Goal: Navigation & Orientation: Find specific page/section

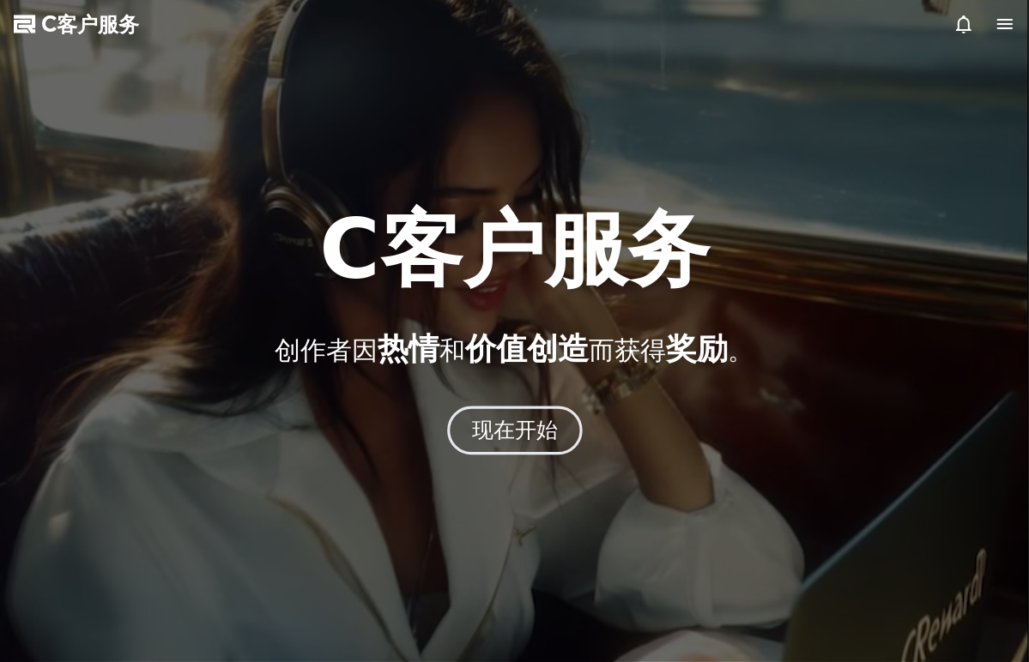
click at [504, 428] on font "现在开始" at bounding box center [514, 430] width 87 height 25
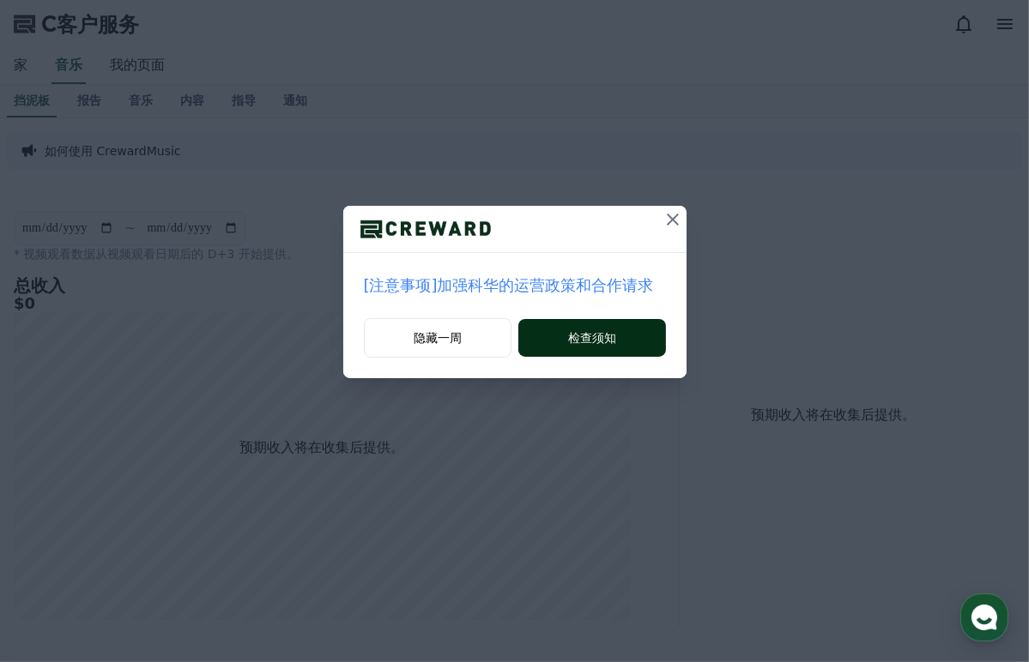
click at [581, 334] on font "检查须知" at bounding box center [592, 337] width 48 height 17
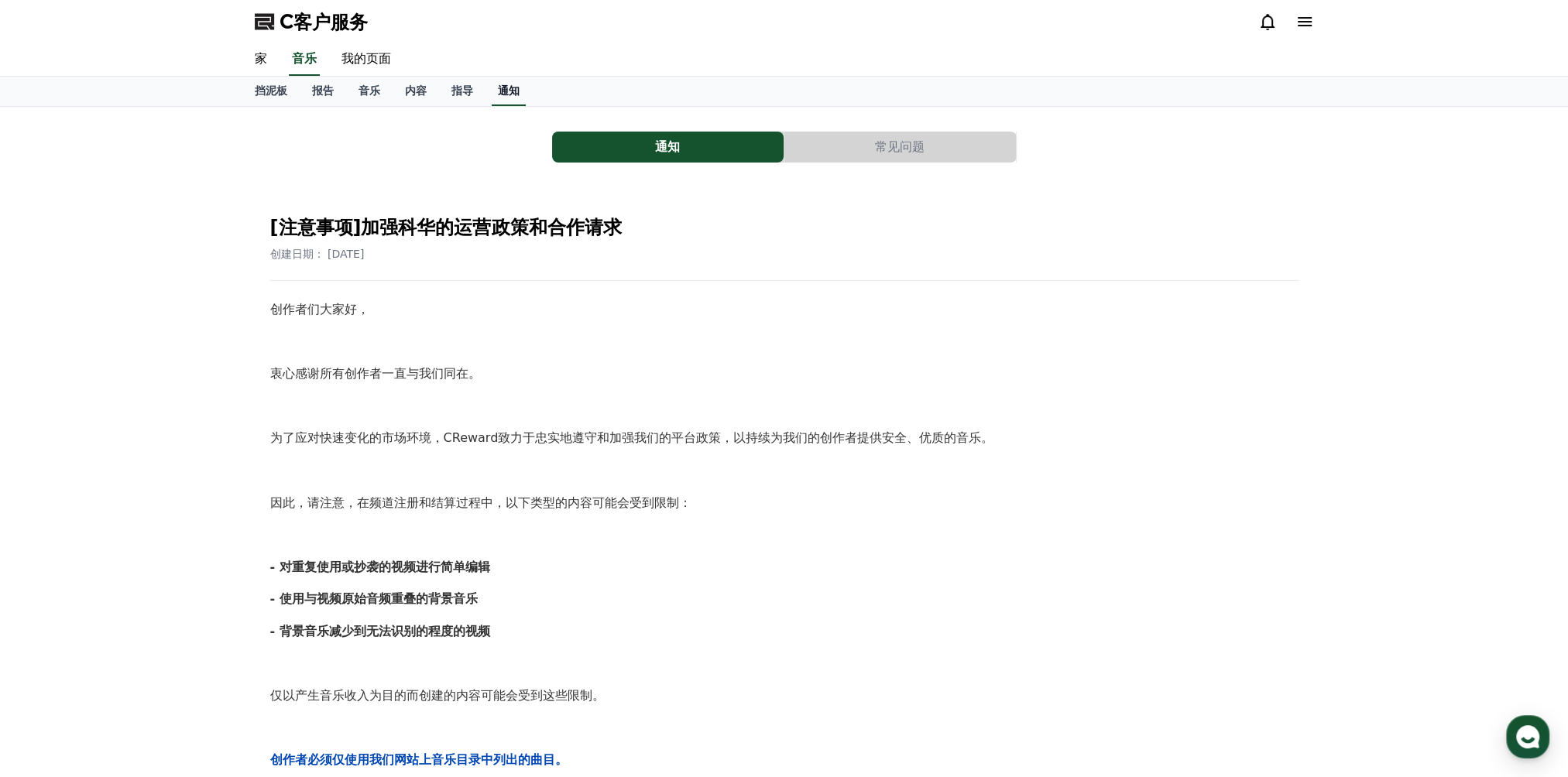
click at [517, 86] on font "通知" at bounding box center [509, 91] width 22 height 13
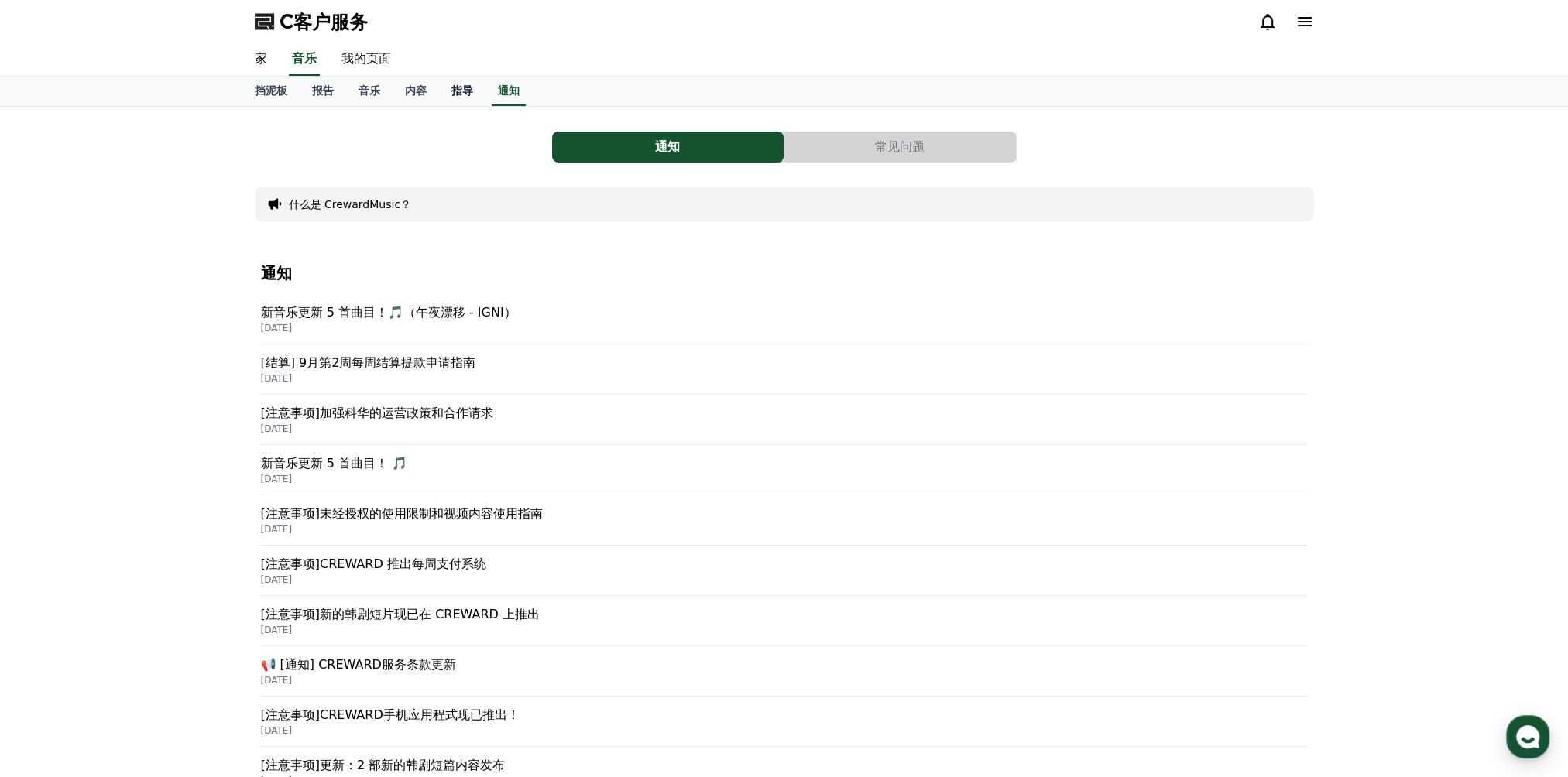
click at [463, 87] on font "指导" at bounding box center [462, 91] width 22 height 13
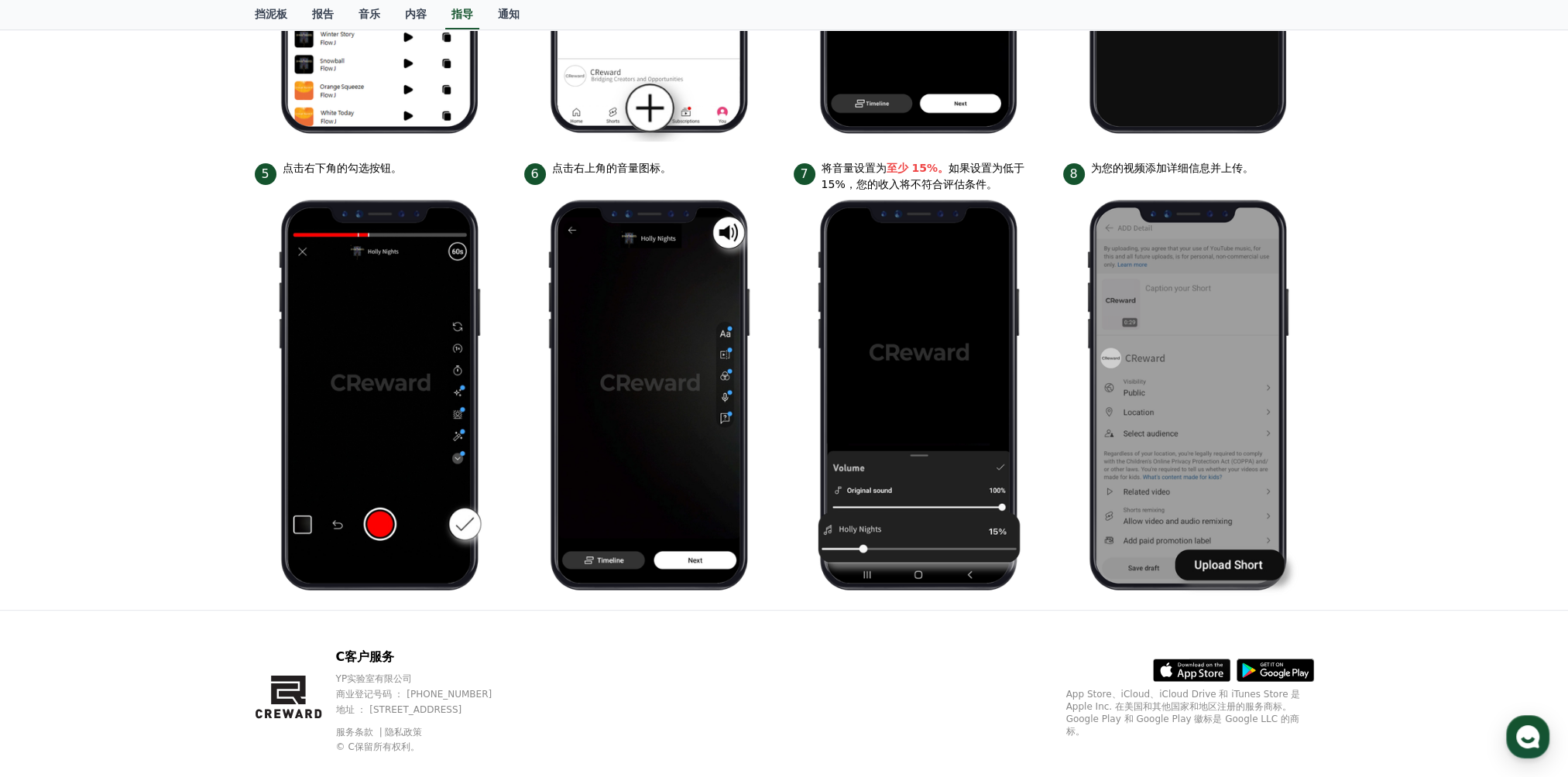
scroll to position [613, 0]
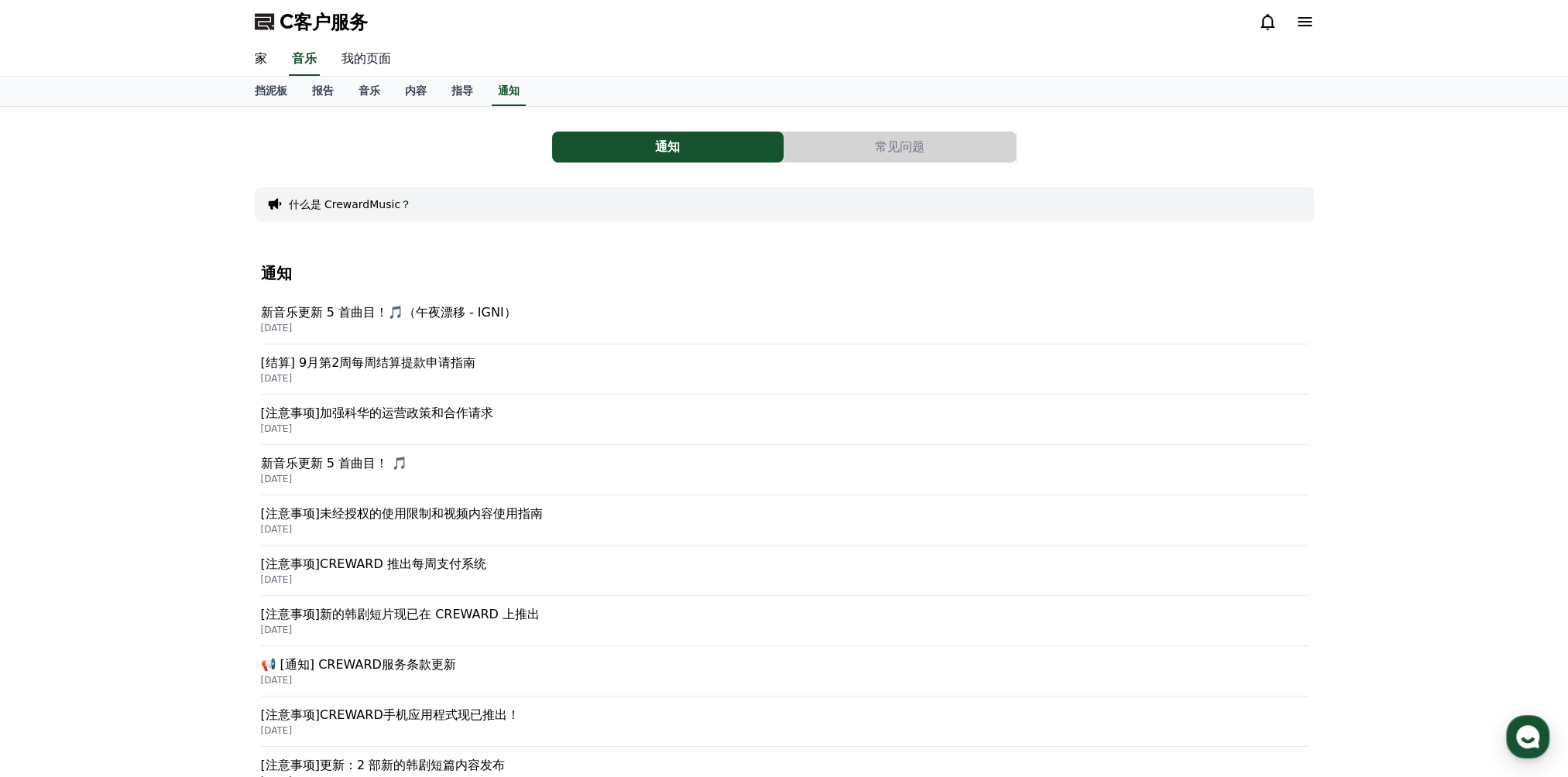
click at [368, 61] on link "我的页面" at bounding box center [366, 60] width 74 height 32
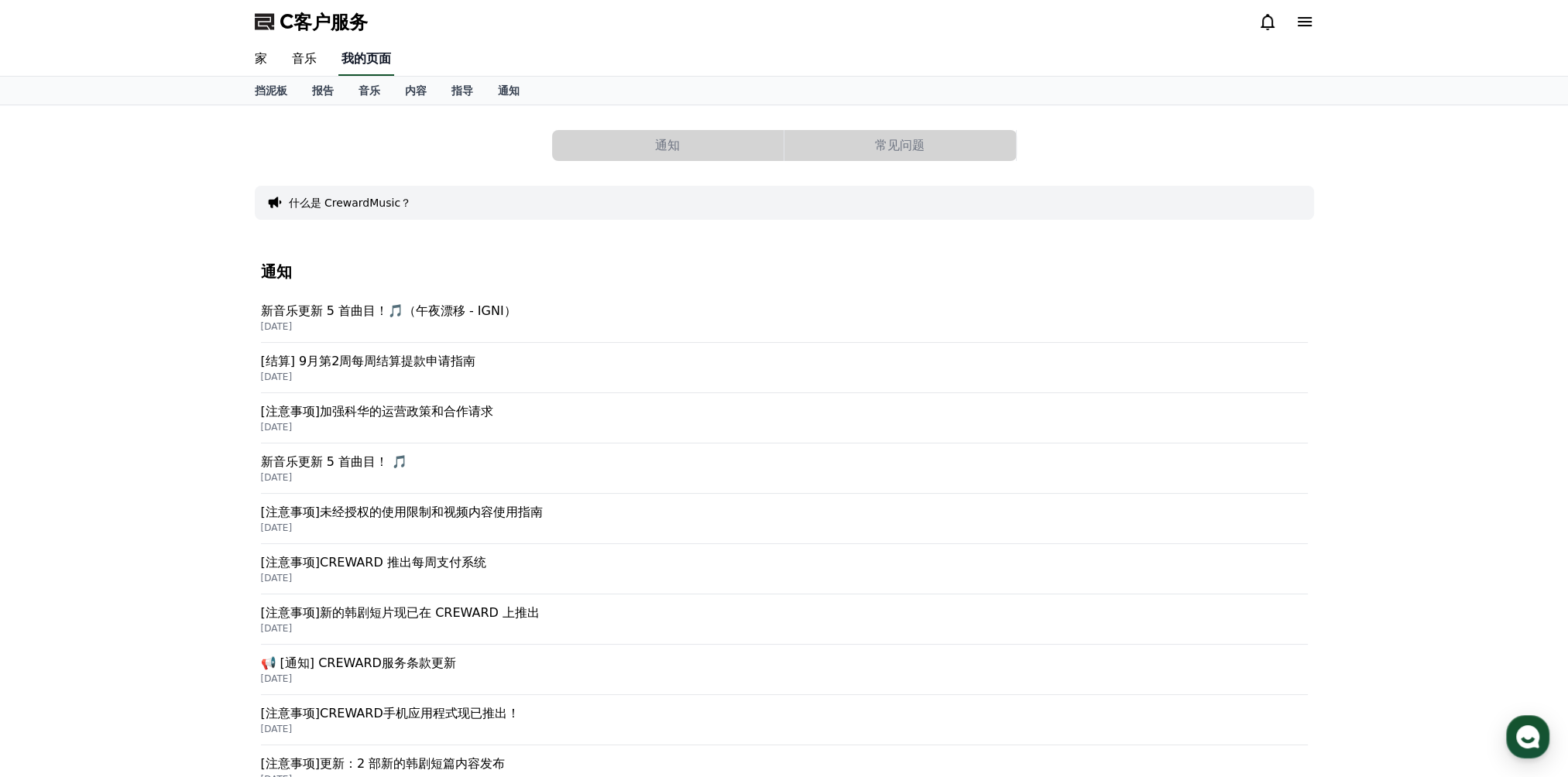
select select "**********"
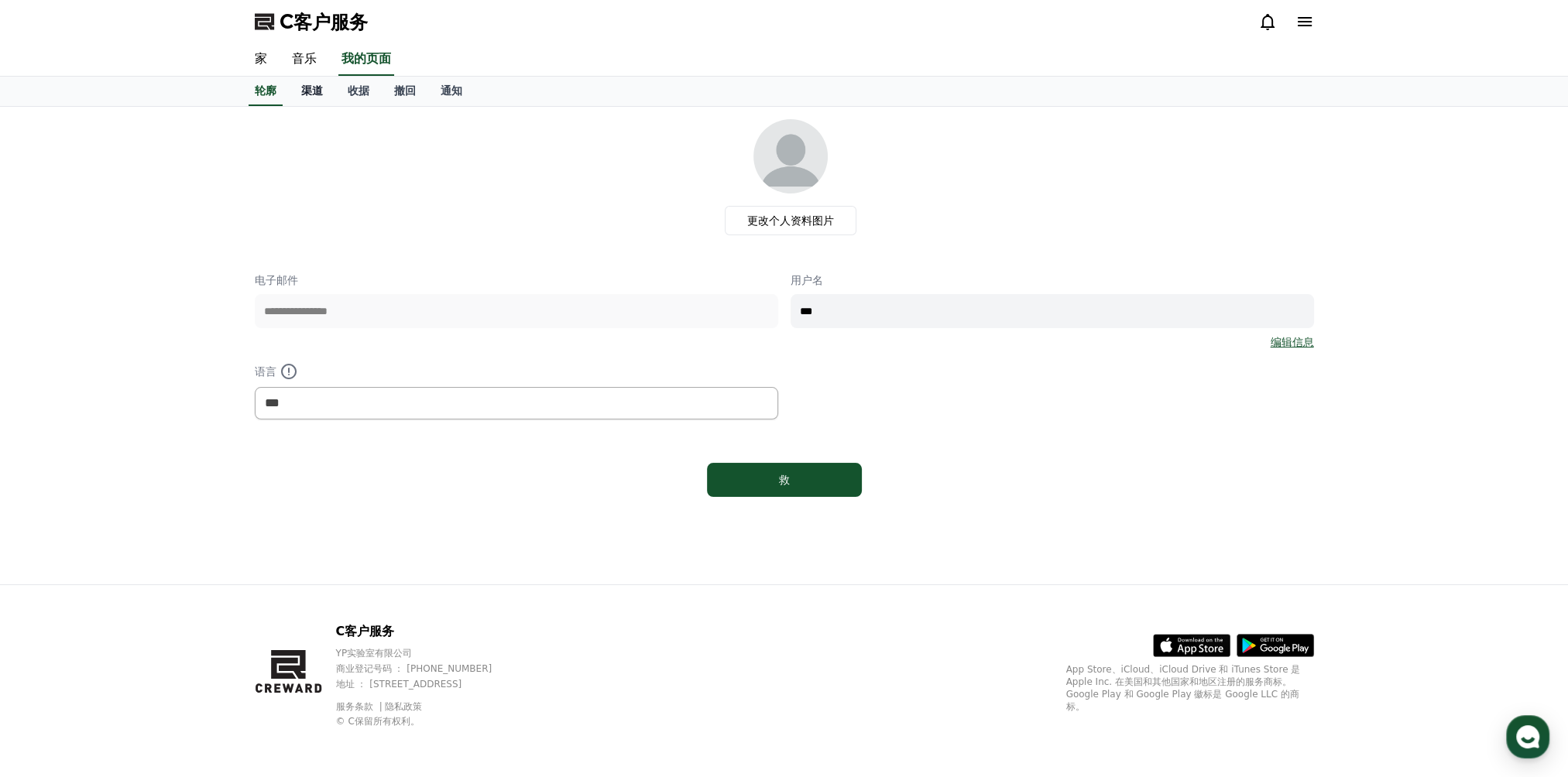
click at [311, 86] on font "渠道" at bounding box center [312, 91] width 22 height 13
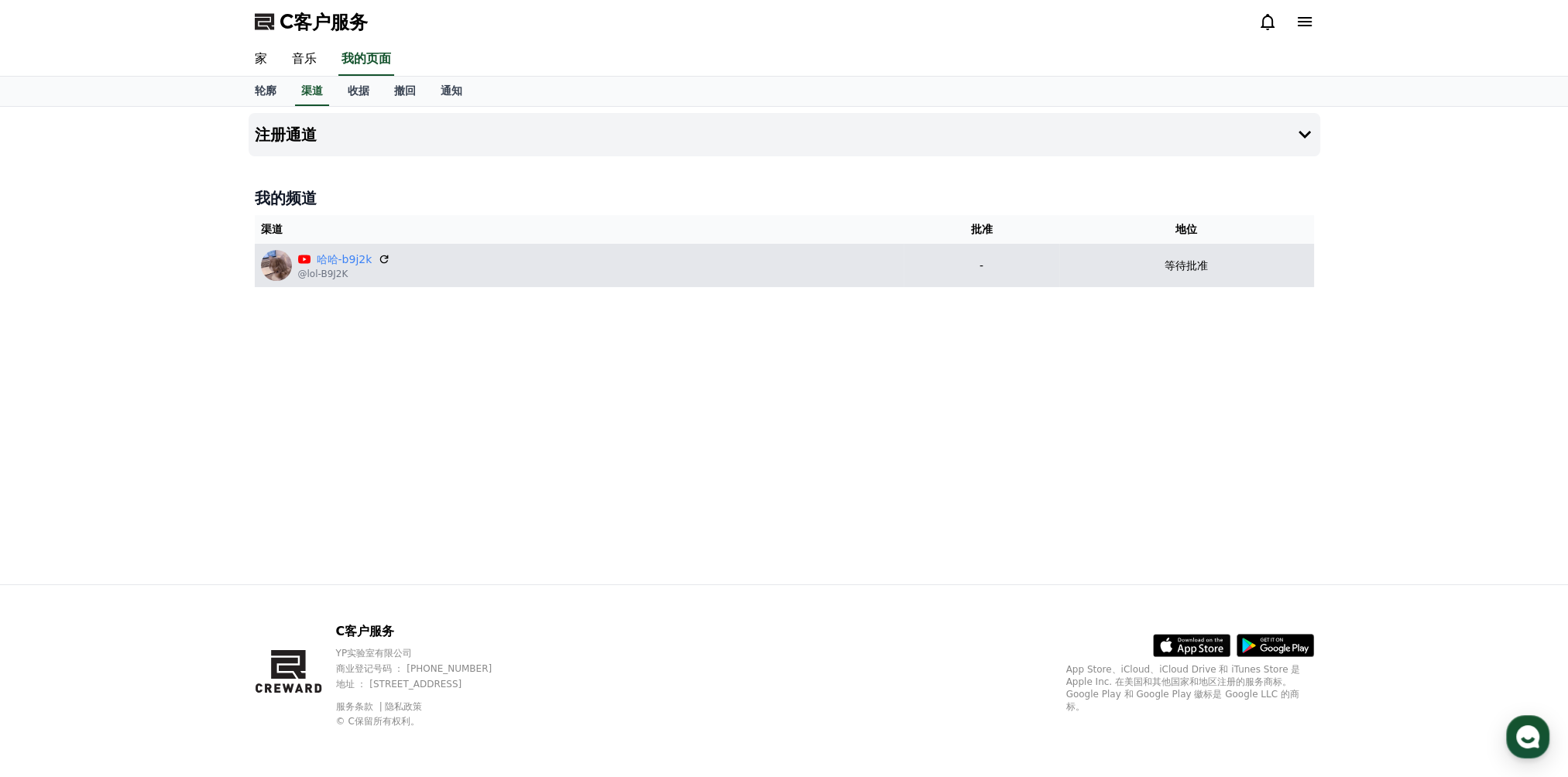
click at [928, 264] on p "-" at bounding box center [981, 266] width 144 height 16
click at [901, 264] on td "哈哈-b9j2k @lol-B9J2K" at bounding box center [580, 265] width 650 height 43
click at [928, 268] on p "等待批准" at bounding box center [1186, 266] width 43 height 16
click at [928, 263] on td "等待批准" at bounding box center [1187, 265] width 255 height 43
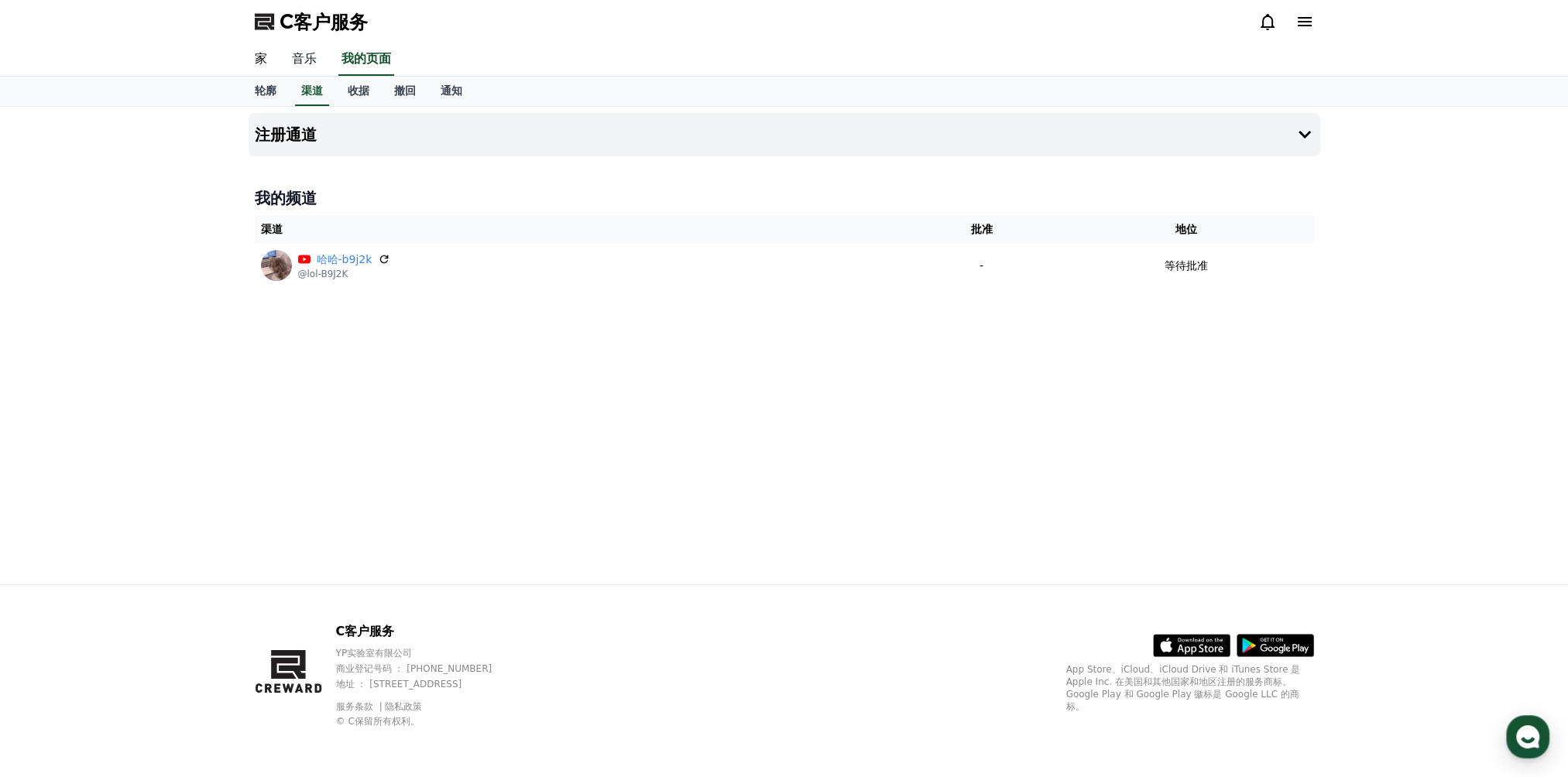
click at [308, 62] on link "音乐" at bounding box center [304, 60] width 50 height 32
